Goal: Task Accomplishment & Management: Use online tool/utility

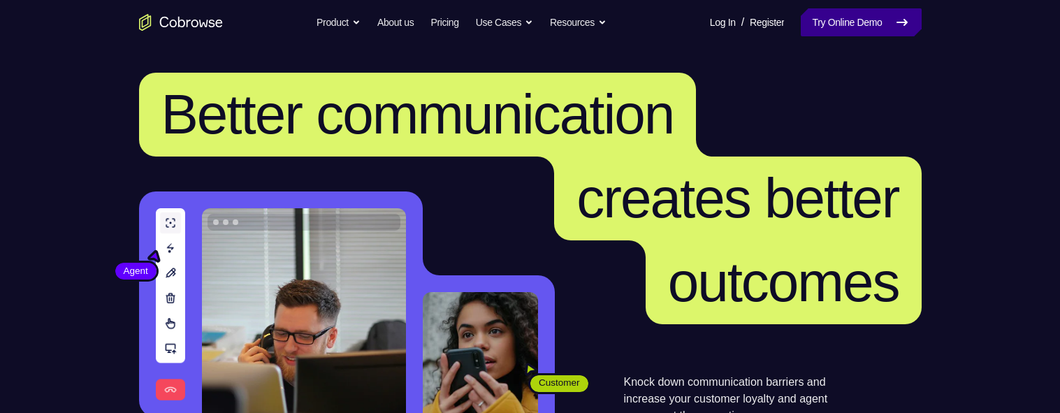
click at [851, 20] on link "Try Online Demo" at bounding box center [861, 22] width 120 height 28
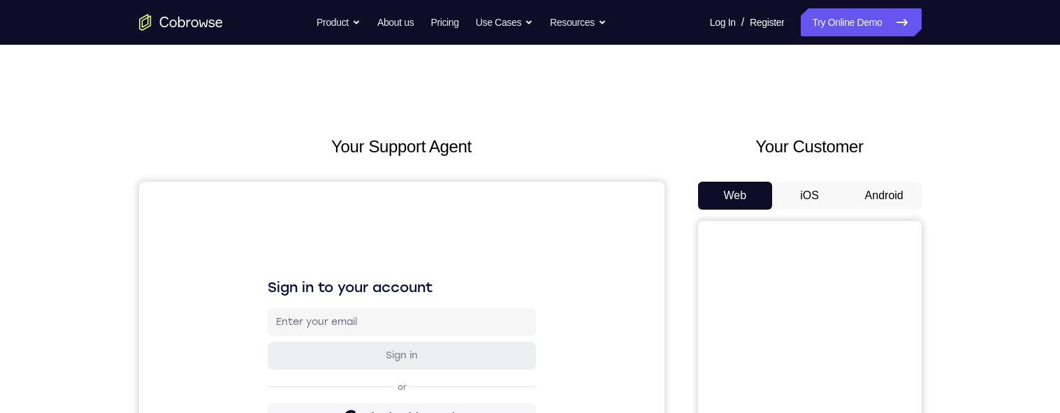
click at [881, 180] on div "Your Customer Web iOS Android" at bounding box center [810, 392] width 224 height 516
click at [882, 187] on button "Android" at bounding box center [884, 196] width 75 height 28
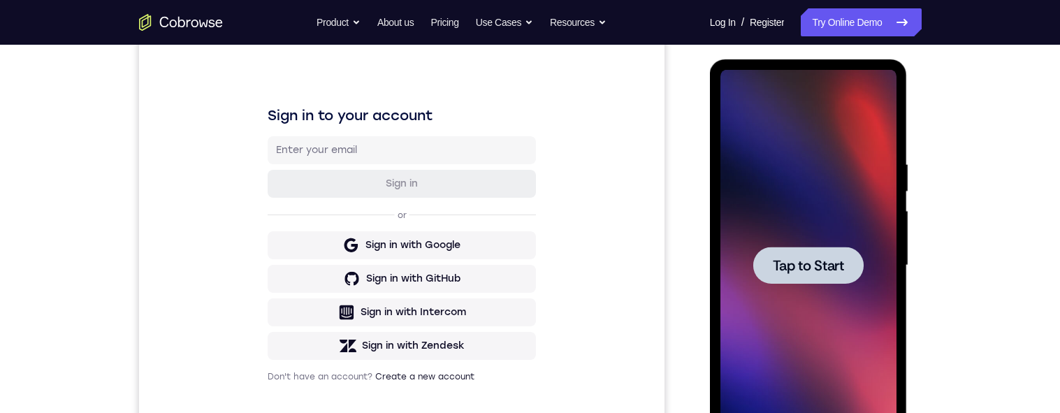
click at [809, 259] on span "Tap to Start" at bounding box center [808, 266] width 71 height 14
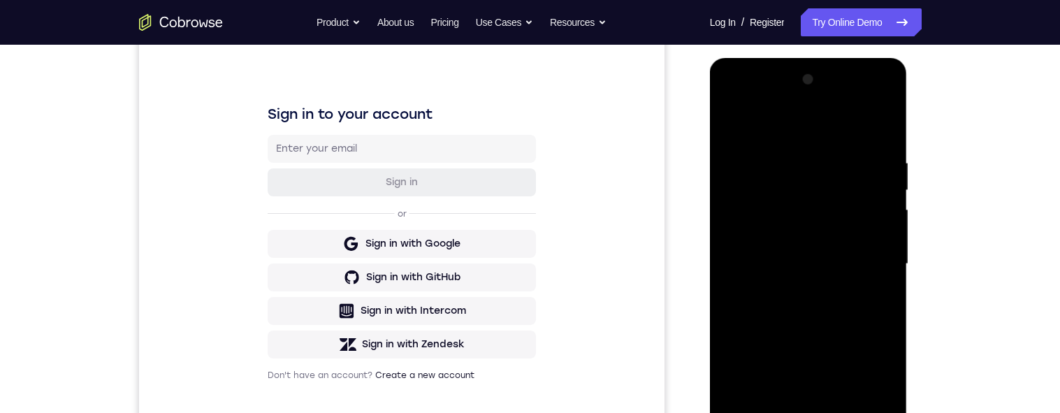
scroll to position [356, 0]
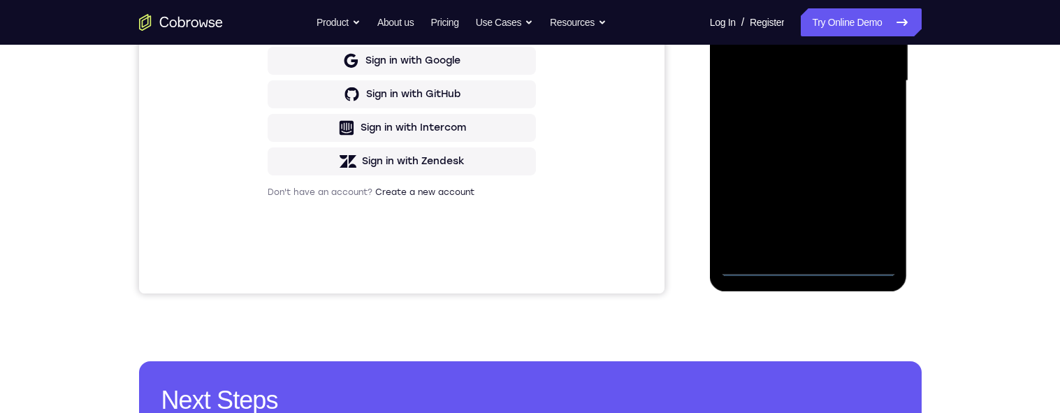
click at [809, 267] on div at bounding box center [808, 80] width 176 height 391
click at [862, 205] on div at bounding box center [808, 80] width 176 height 391
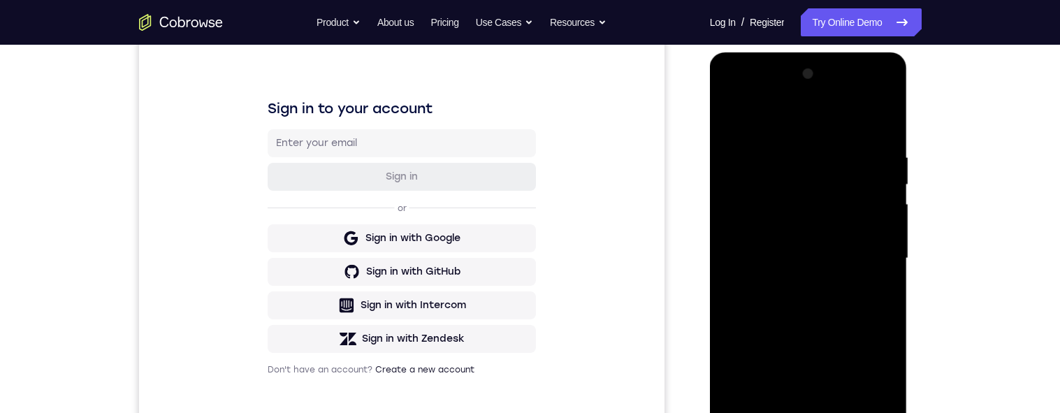
click at [802, 125] on div at bounding box center [808, 258] width 176 height 391
click at [767, 185] on div at bounding box center [808, 258] width 176 height 391
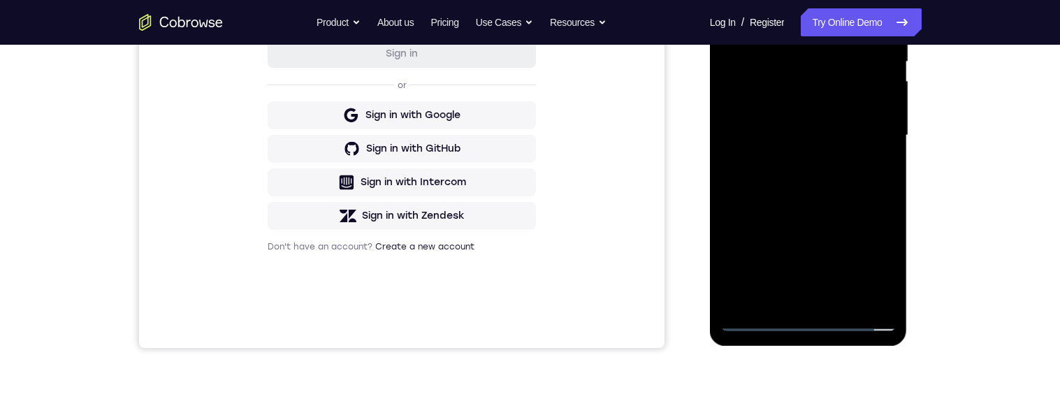
scroll to position [307, 0]
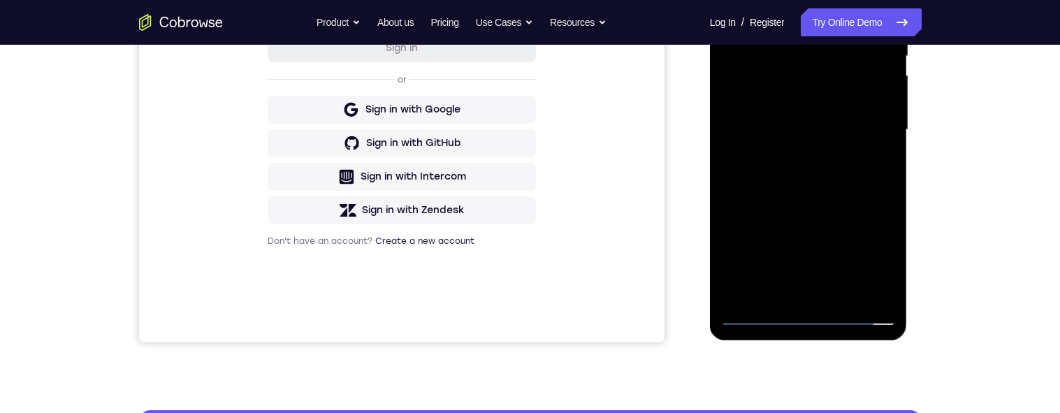
click at [757, 286] on div at bounding box center [808, 129] width 176 height 391
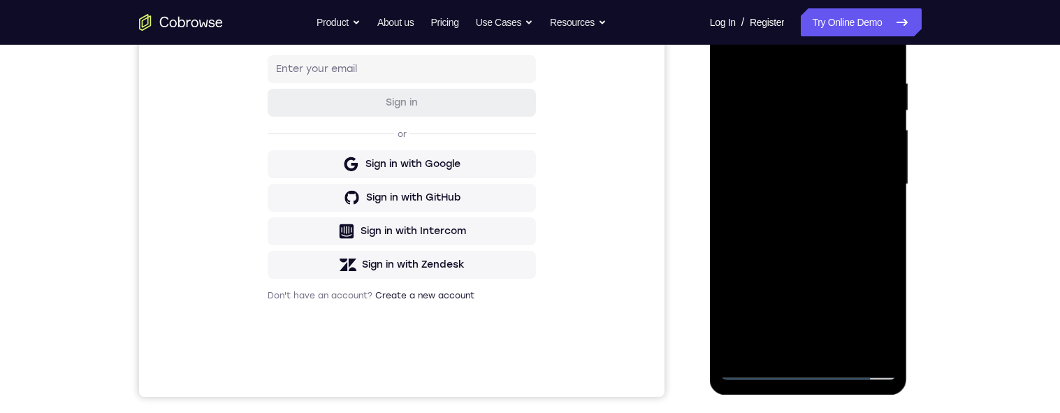
click at [751, 75] on div at bounding box center [808, 184] width 176 height 391
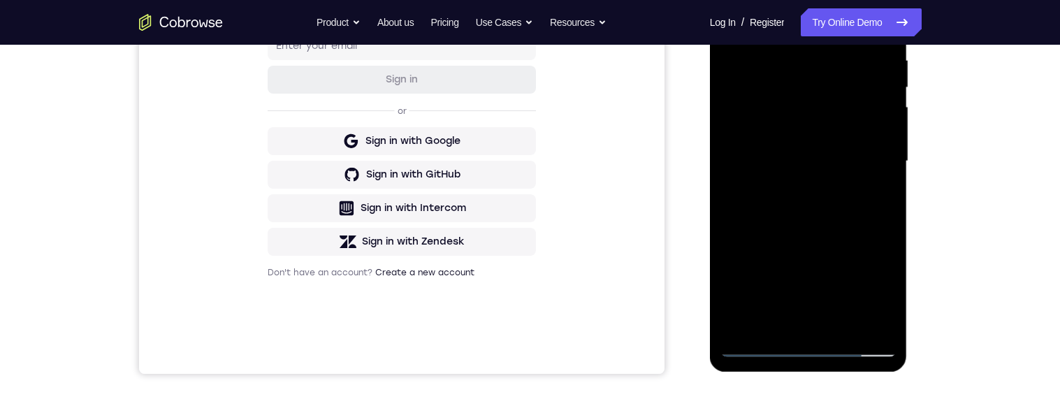
scroll to position [211, 0]
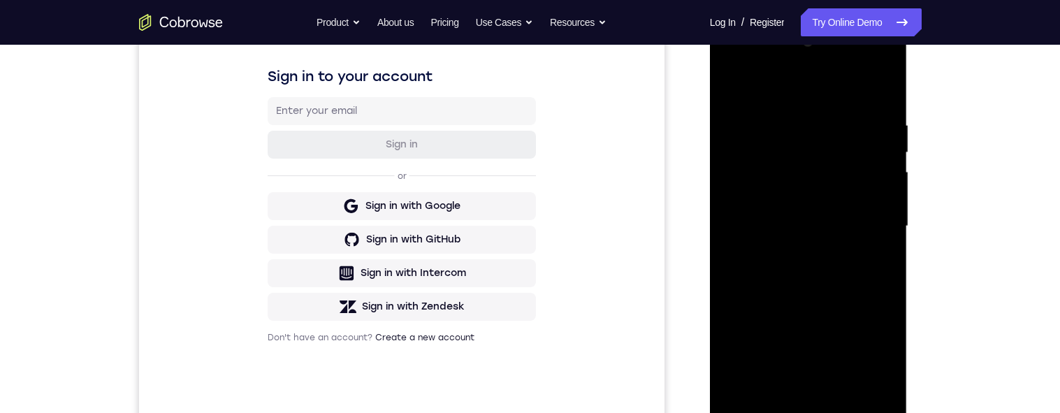
click at [868, 63] on div at bounding box center [808, 226] width 176 height 391
click at [741, 58] on div at bounding box center [808, 226] width 176 height 391
click at [789, 147] on div at bounding box center [808, 226] width 176 height 391
click at [876, 194] on div at bounding box center [808, 226] width 176 height 391
click at [757, 201] on div at bounding box center [808, 226] width 176 height 391
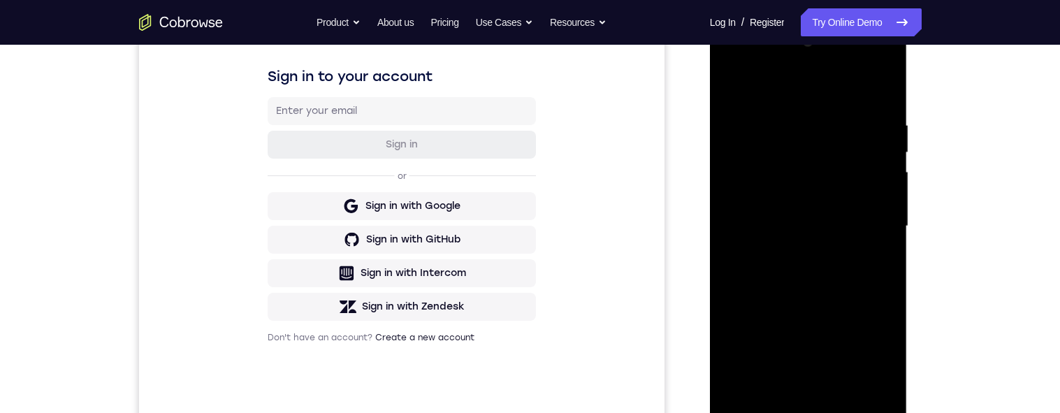
click at [737, 175] on div at bounding box center [808, 226] width 176 height 391
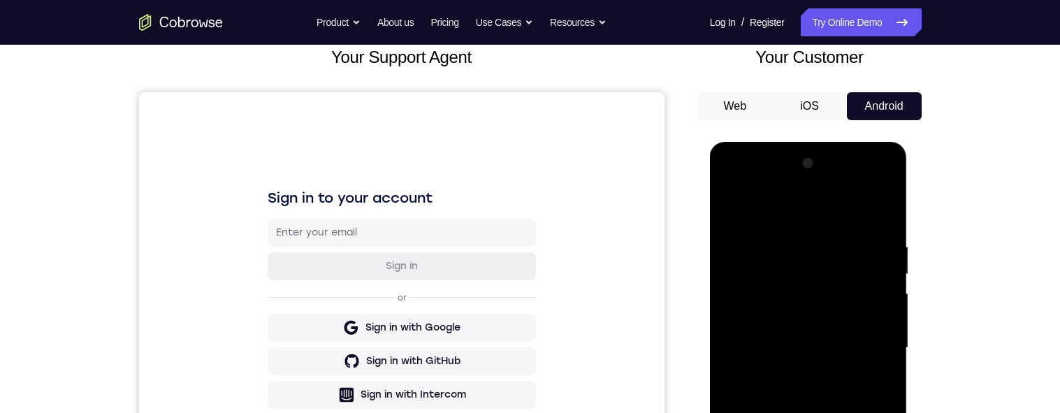
scroll to position [0, 0]
